Goal: Task Accomplishment & Management: Complete application form

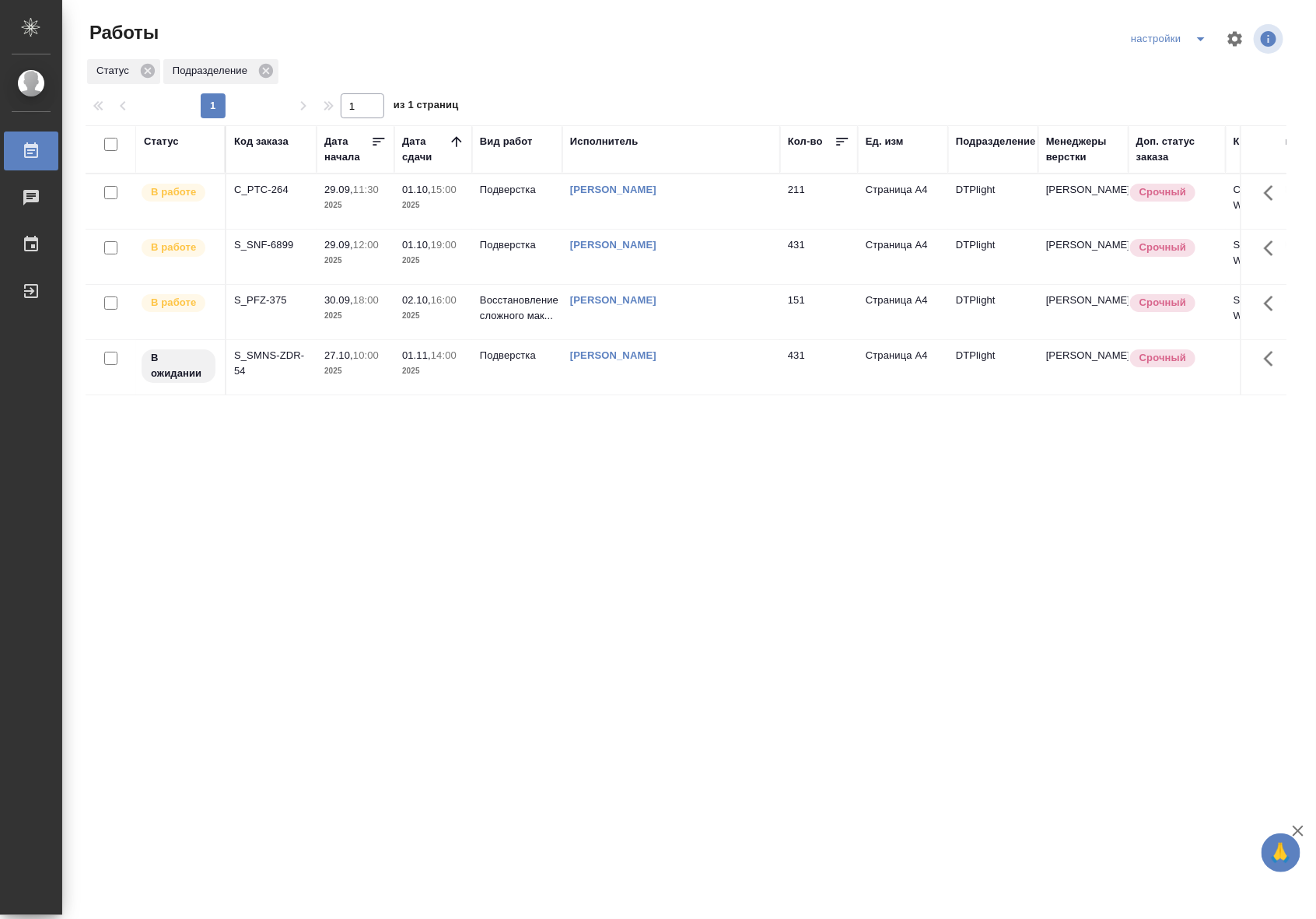
click at [447, 271] on td "01.10, 19:00 2025" at bounding box center [432, 256] width 78 height 55
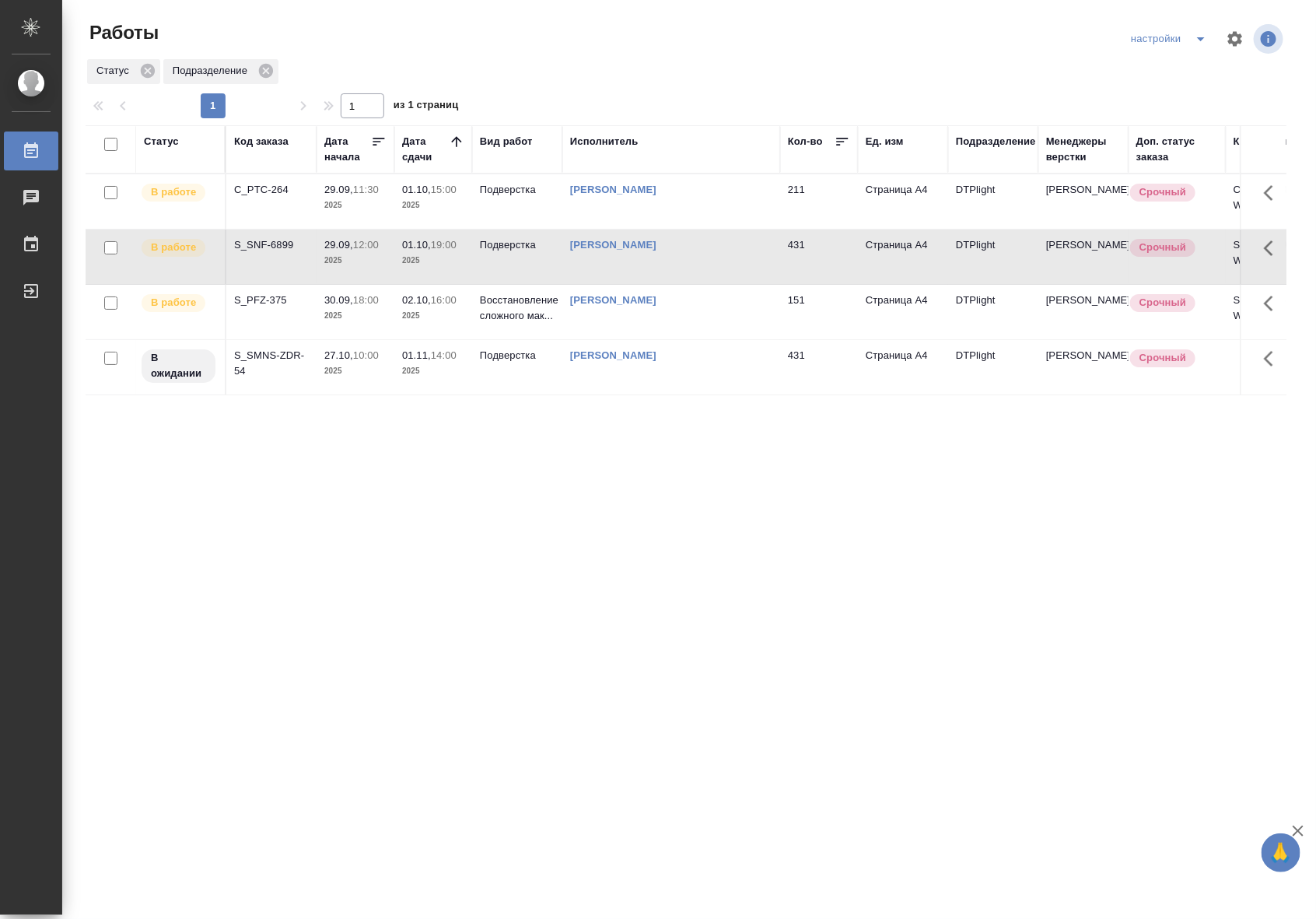
click at [447, 271] on td "01.10, 19:00 2025" at bounding box center [432, 256] width 78 height 55
click at [689, 207] on td "[PERSON_NAME]" at bounding box center [671, 202] width 218 height 55
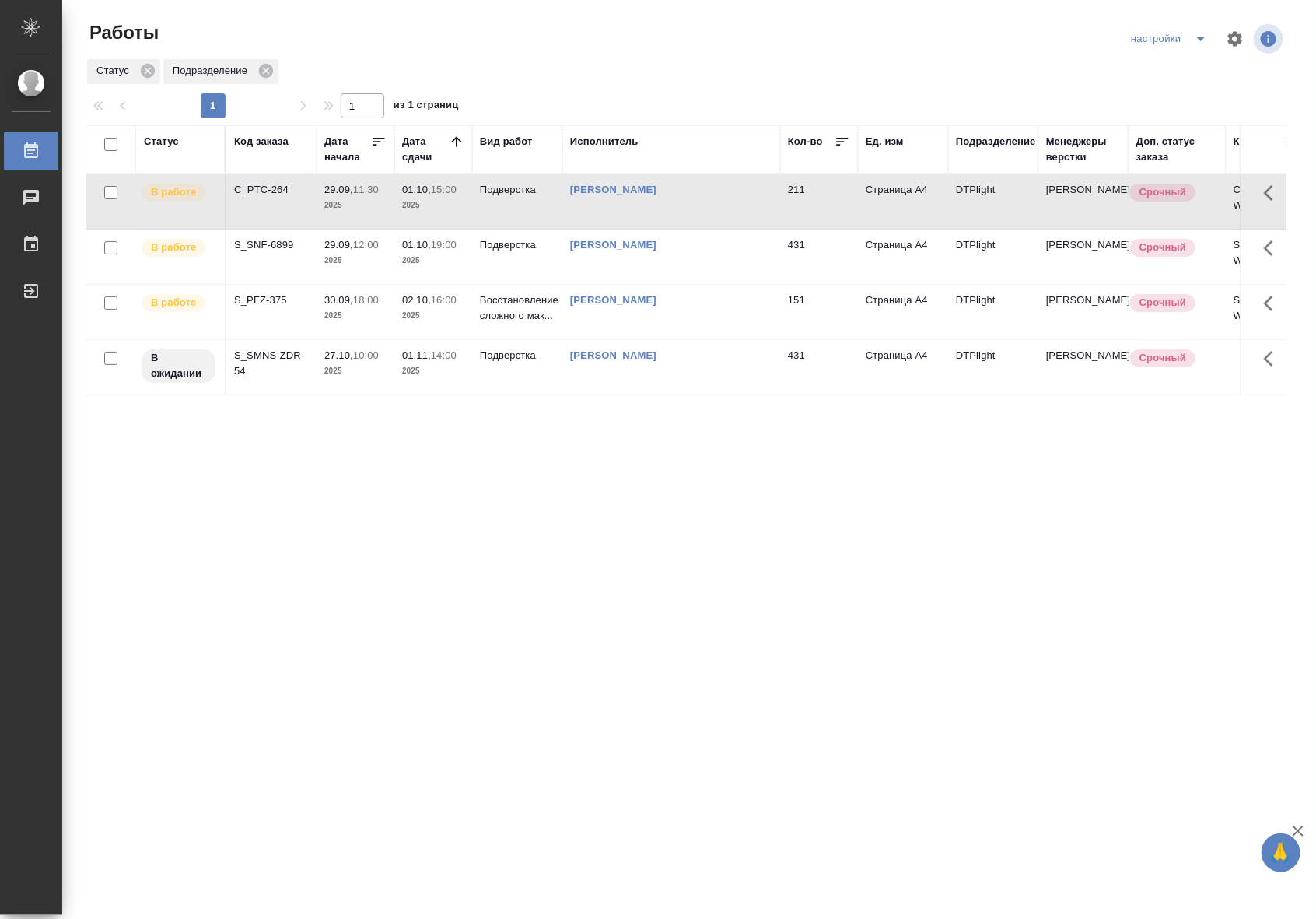
click at [689, 207] on td "[PERSON_NAME]" at bounding box center [671, 202] width 218 height 55
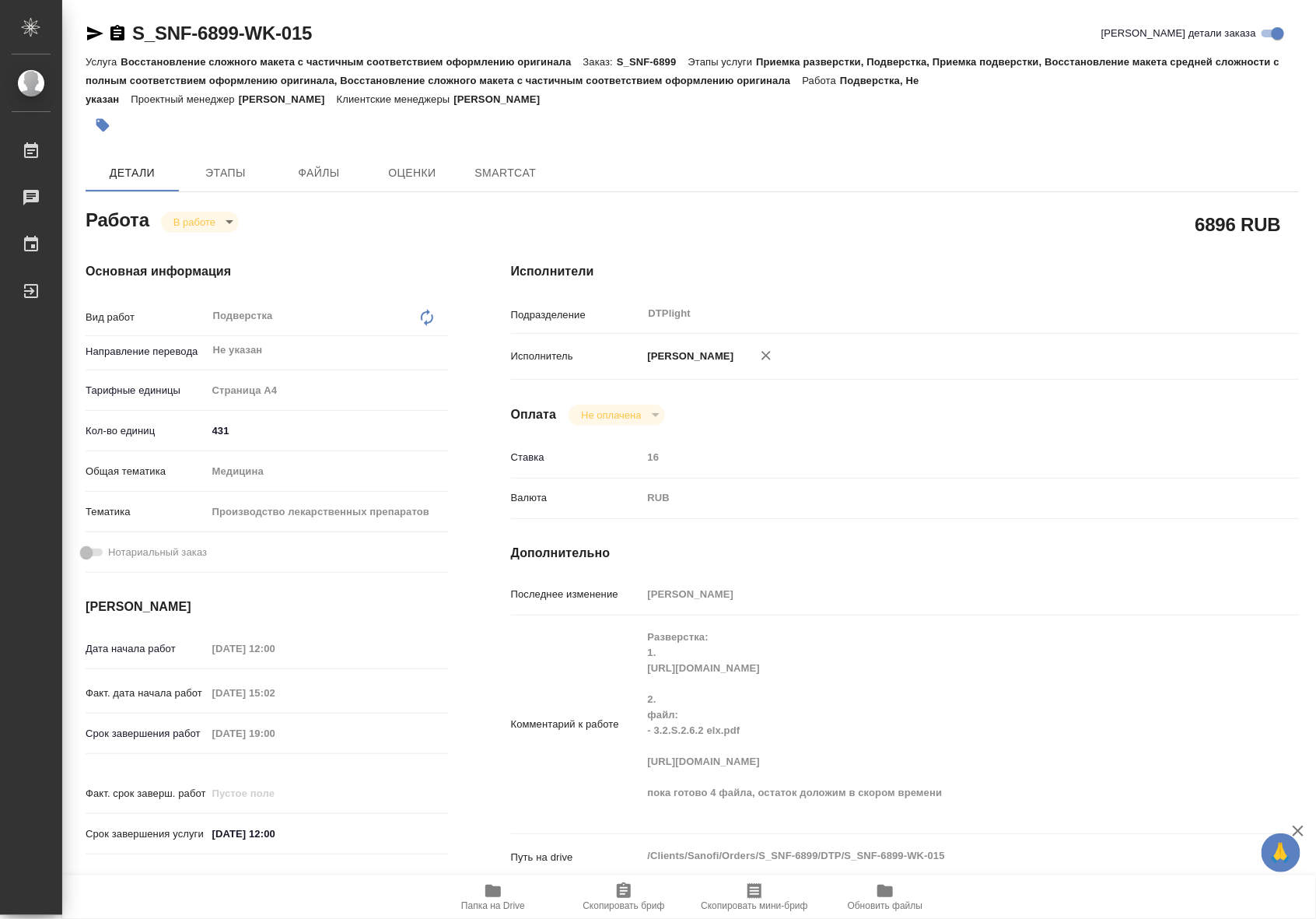
type textarea "x"
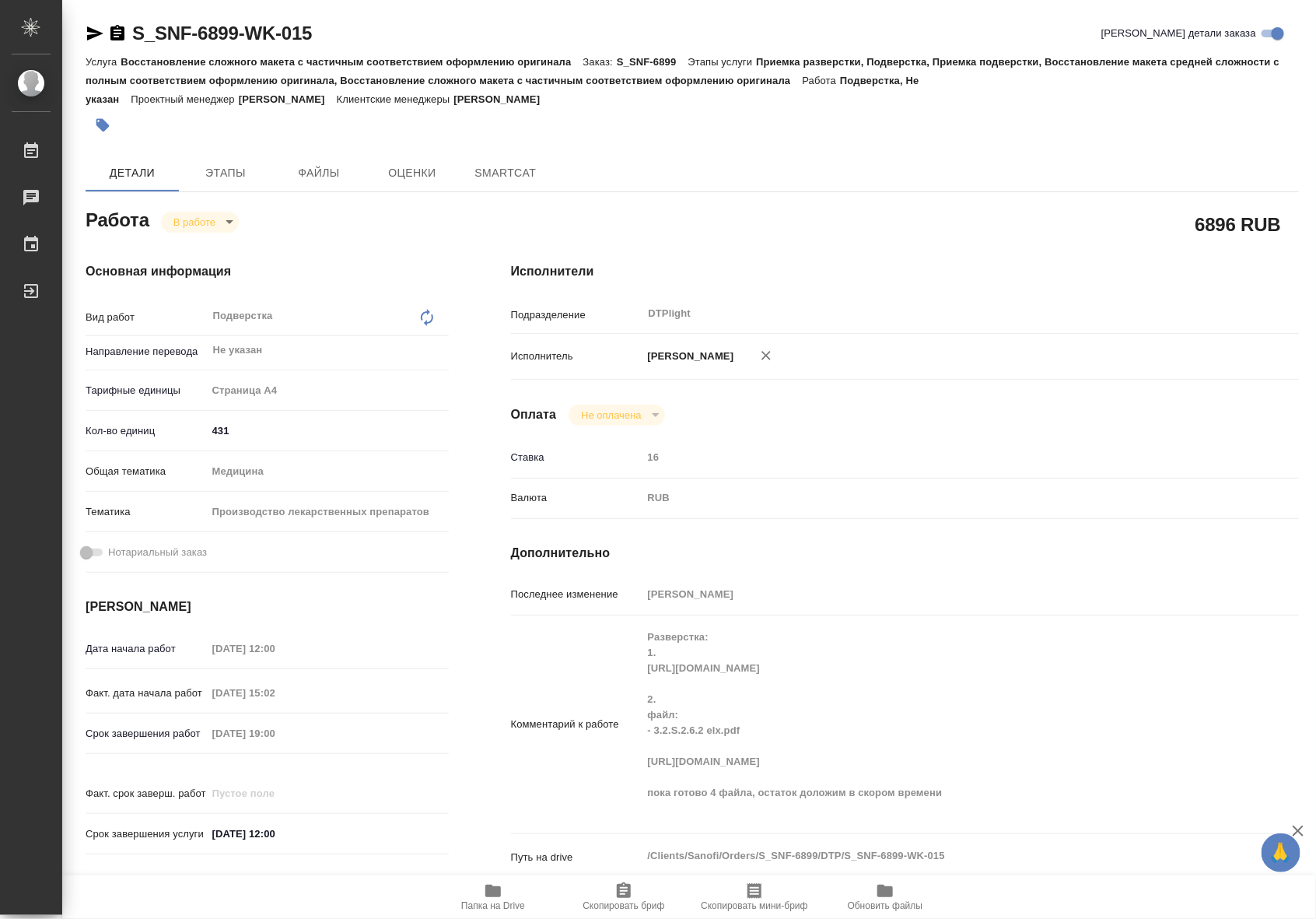
type textarea "x"
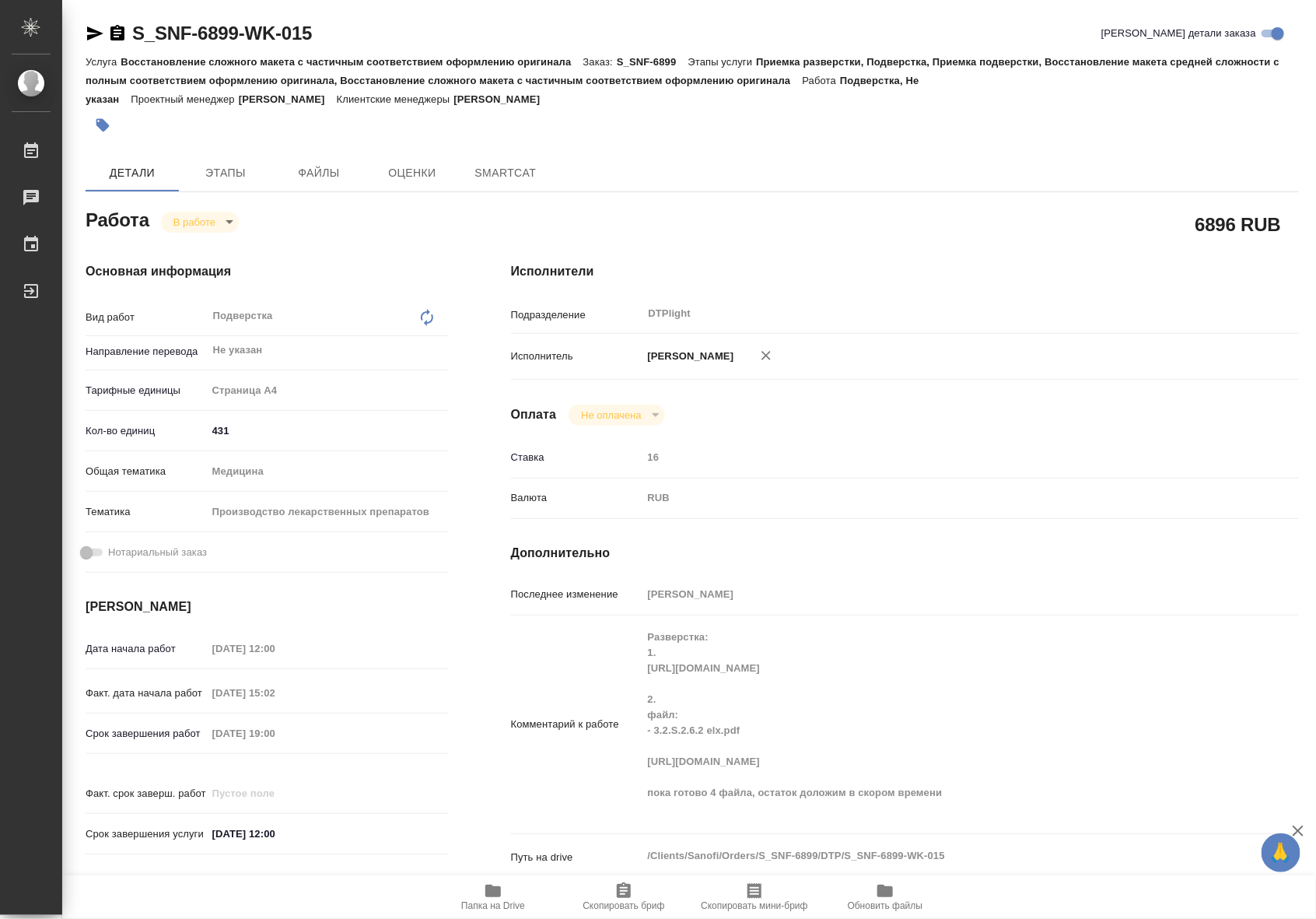
type textarea "x"
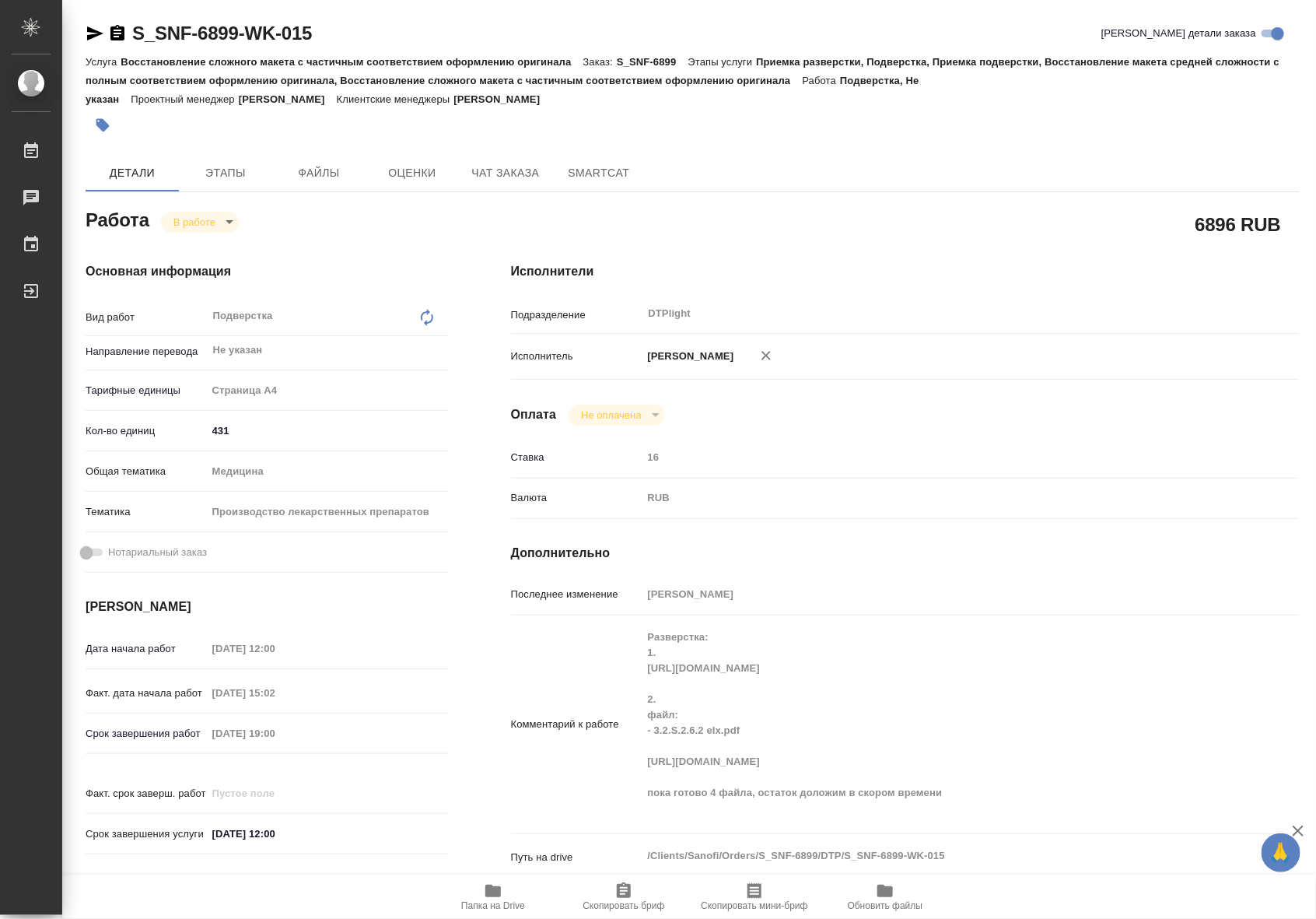
type textarea "x"
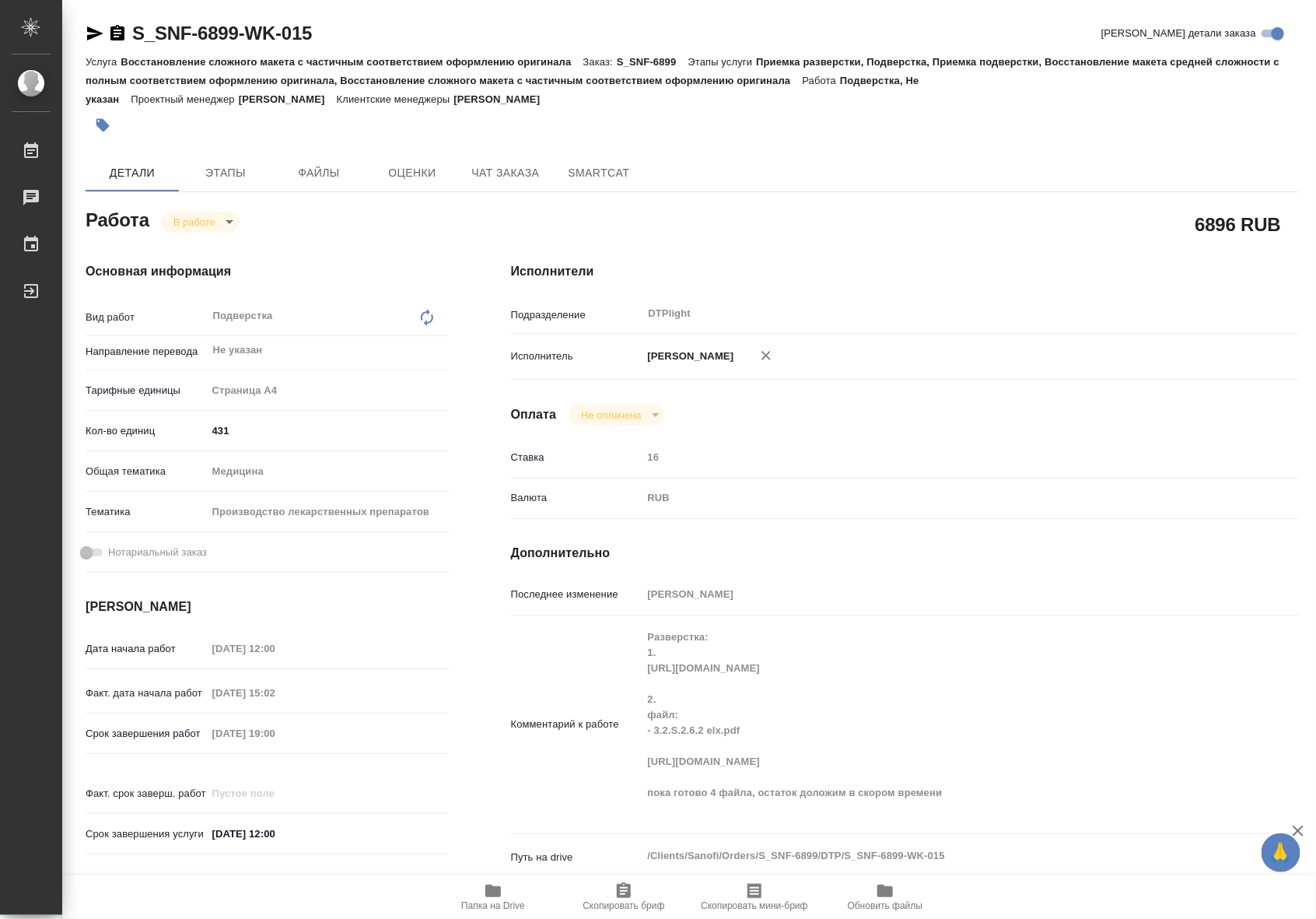
scroll to position [226, 0]
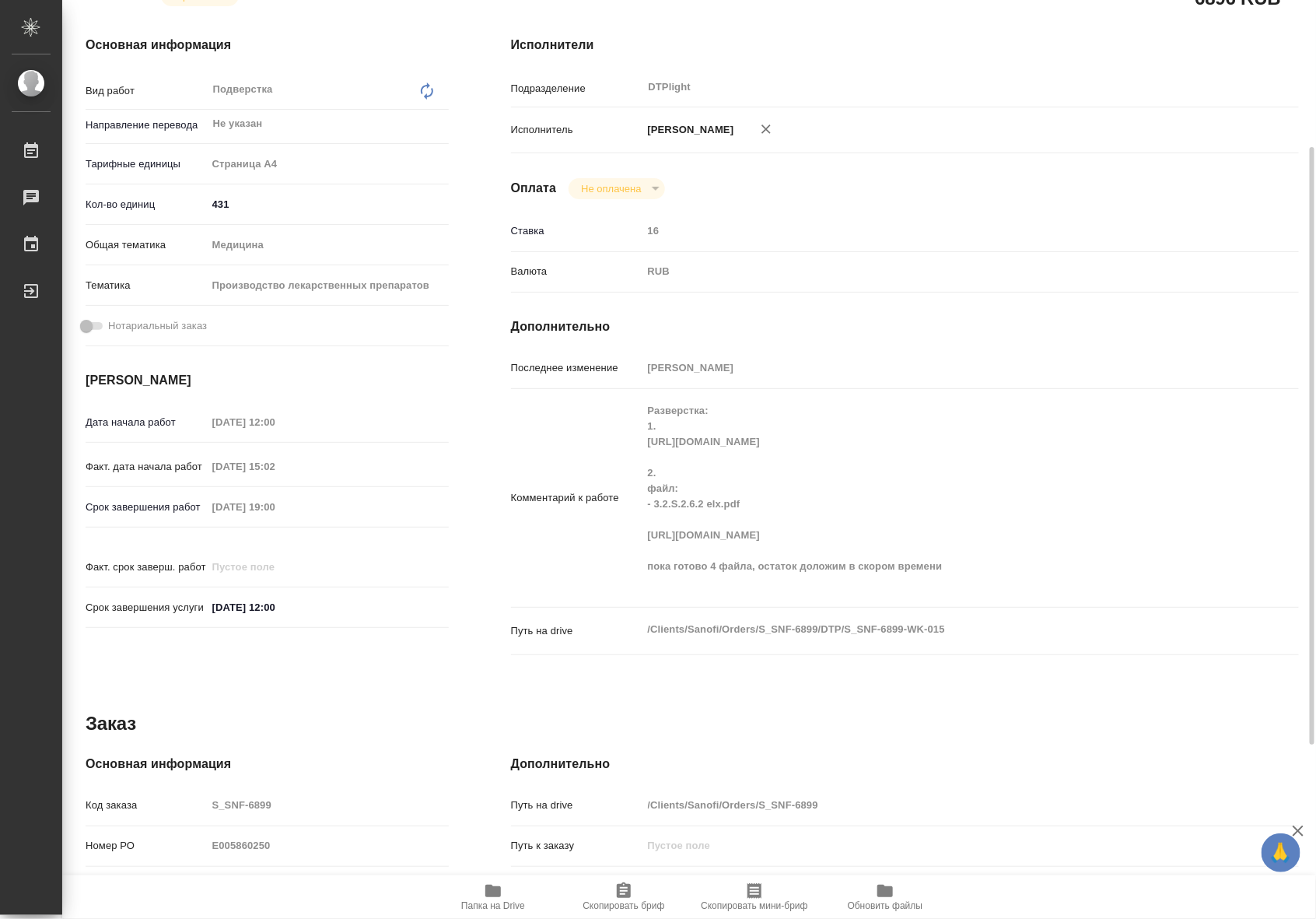
type textarea "x"
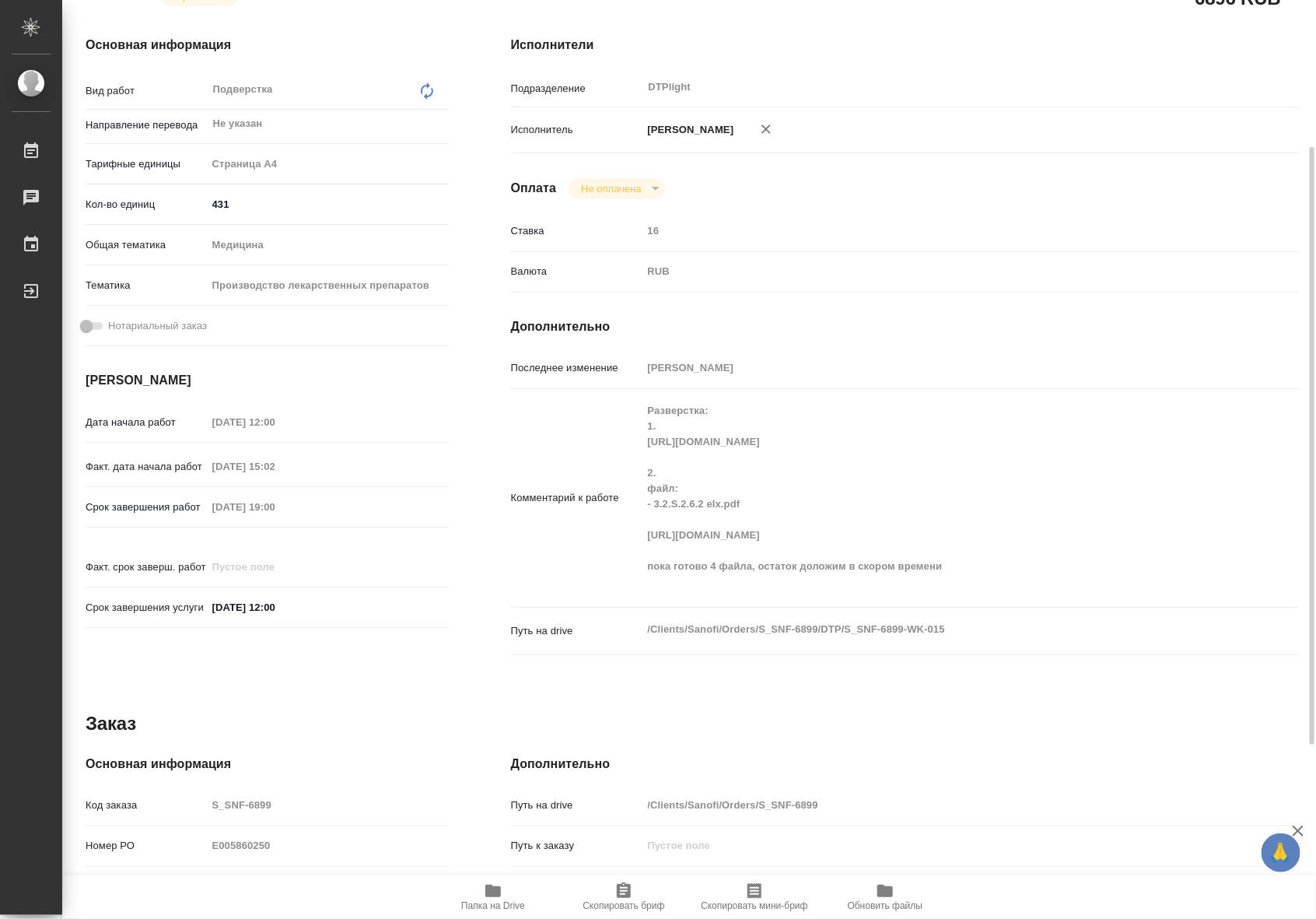
scroll to position [0, 0]
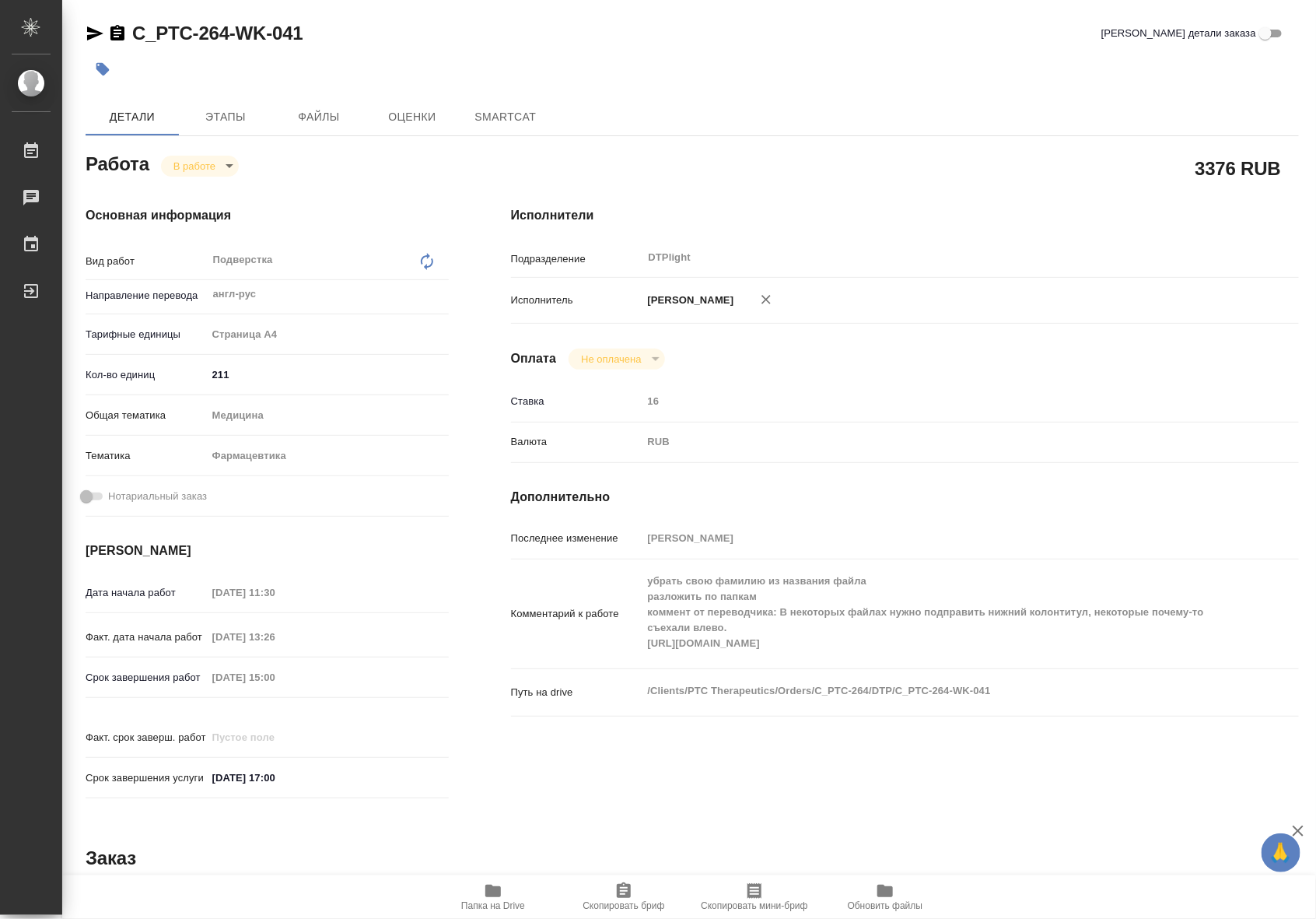
type textarea "x"
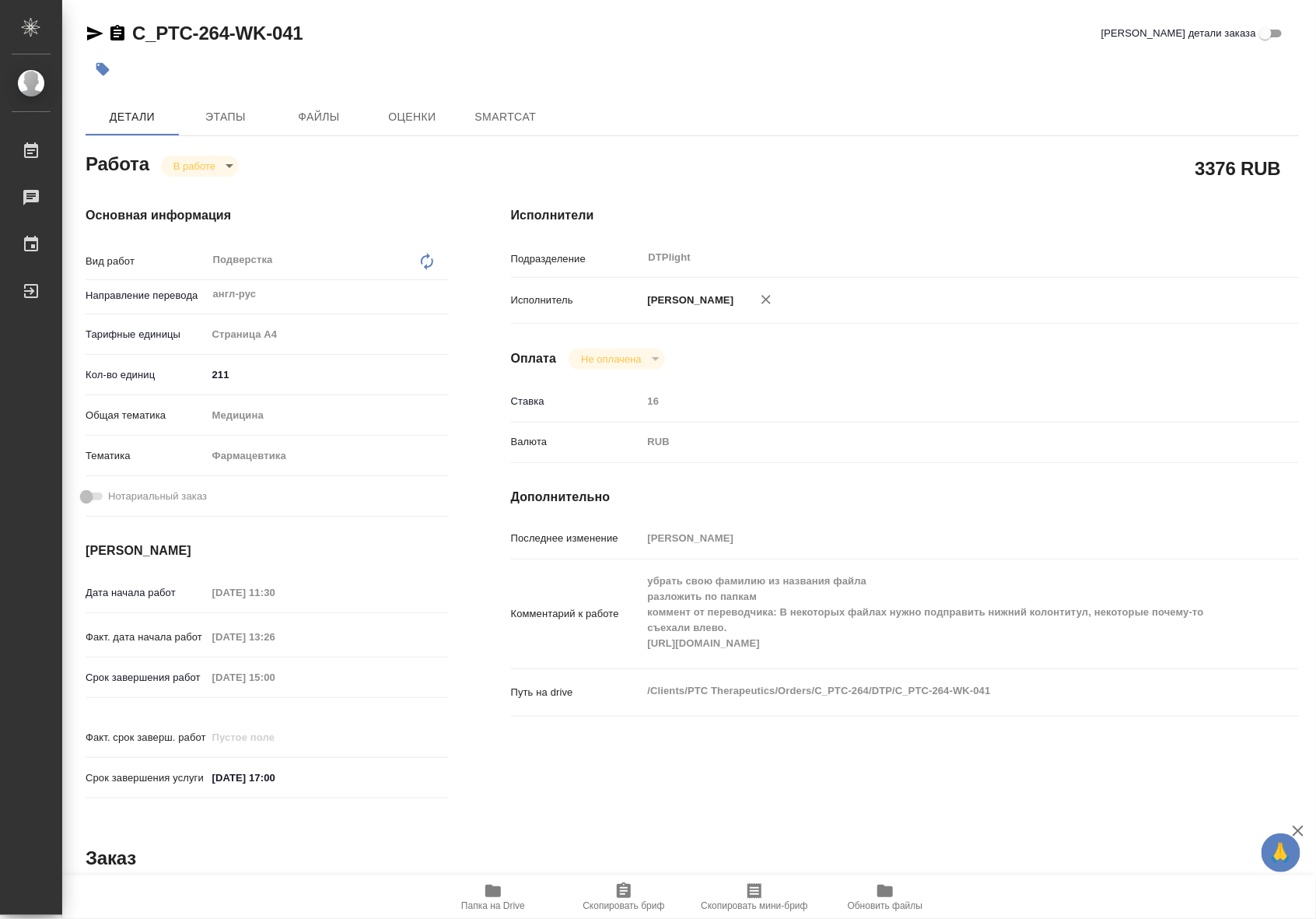
type textarea "x"
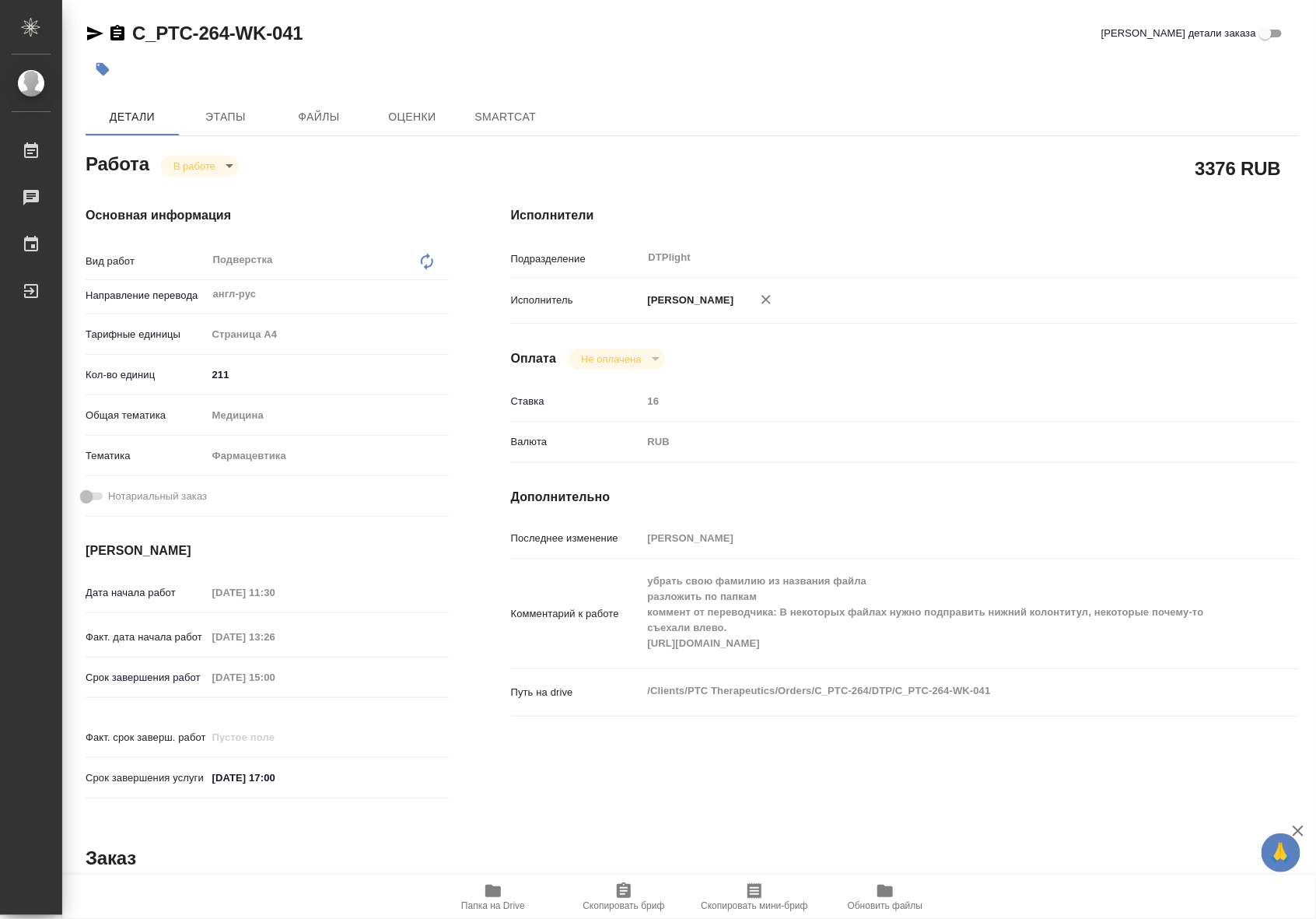
type textarea "x"
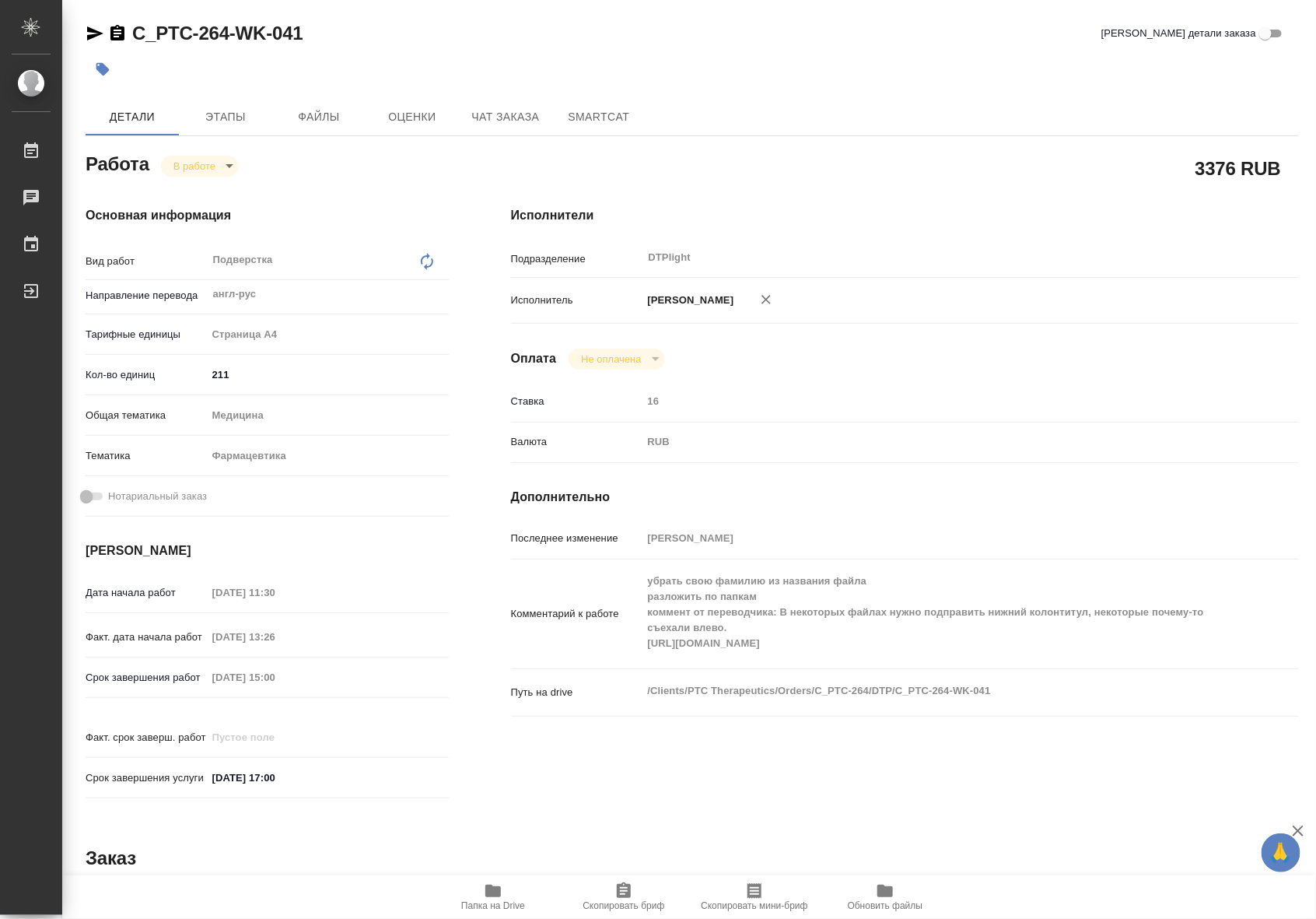
type textarea "x"
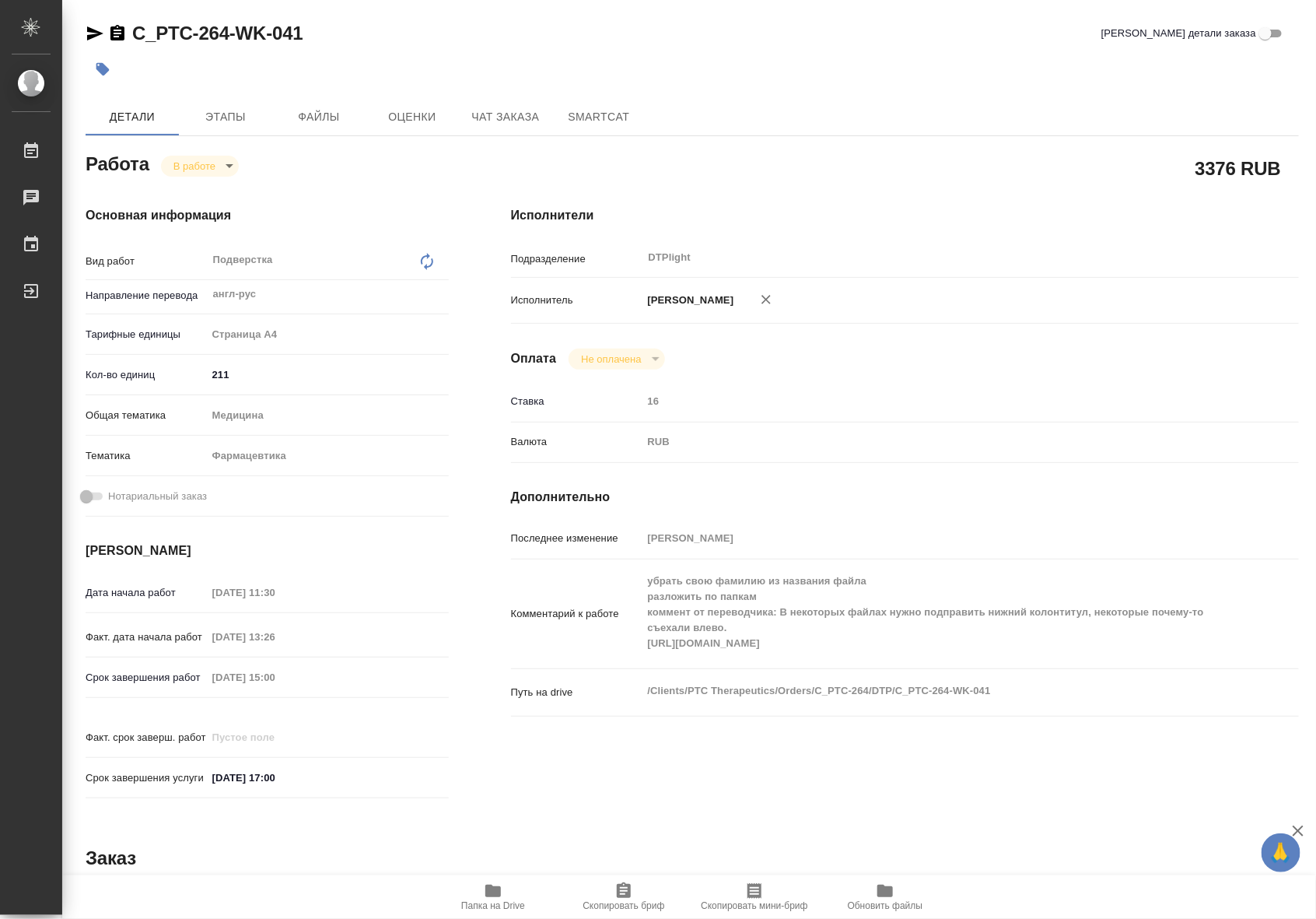
type textarea "x"
